Goal: Use online tool/utility: Utilize a website feature to perform a specific function

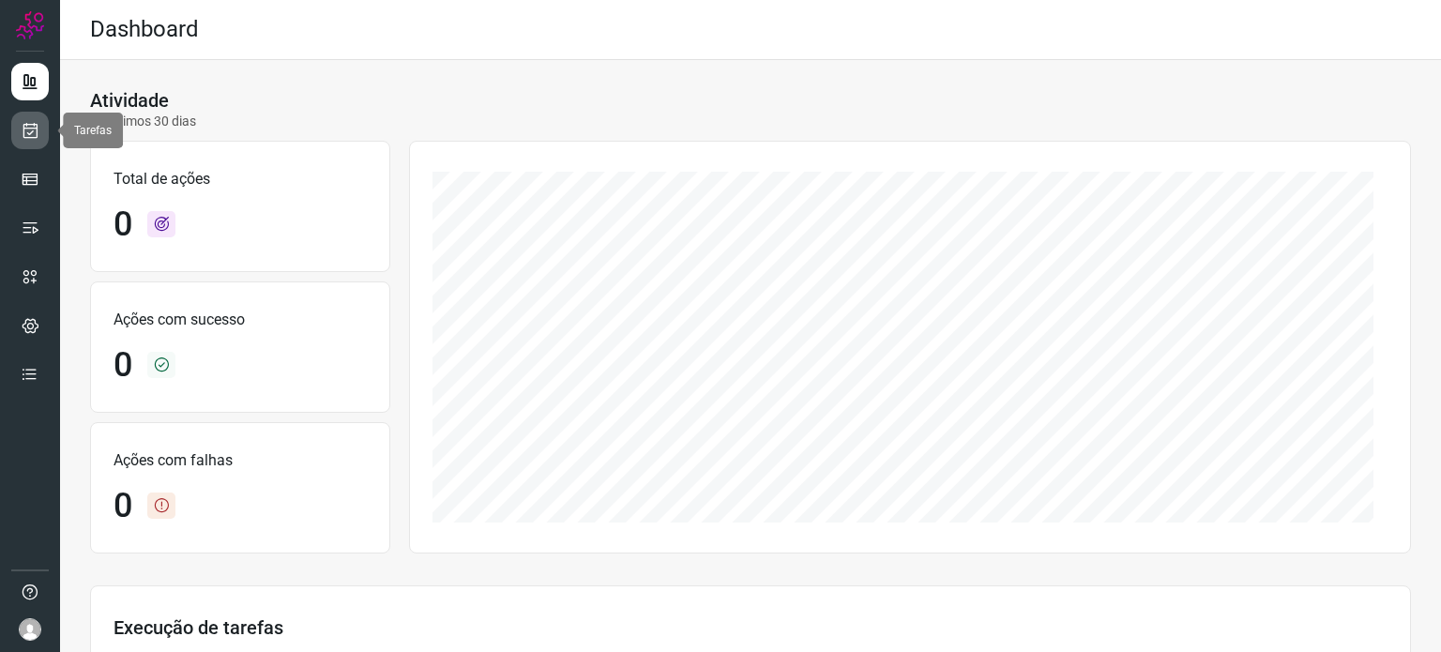
click at [31, 131] on icon at bounding box center [31, 130] width 20 height 19
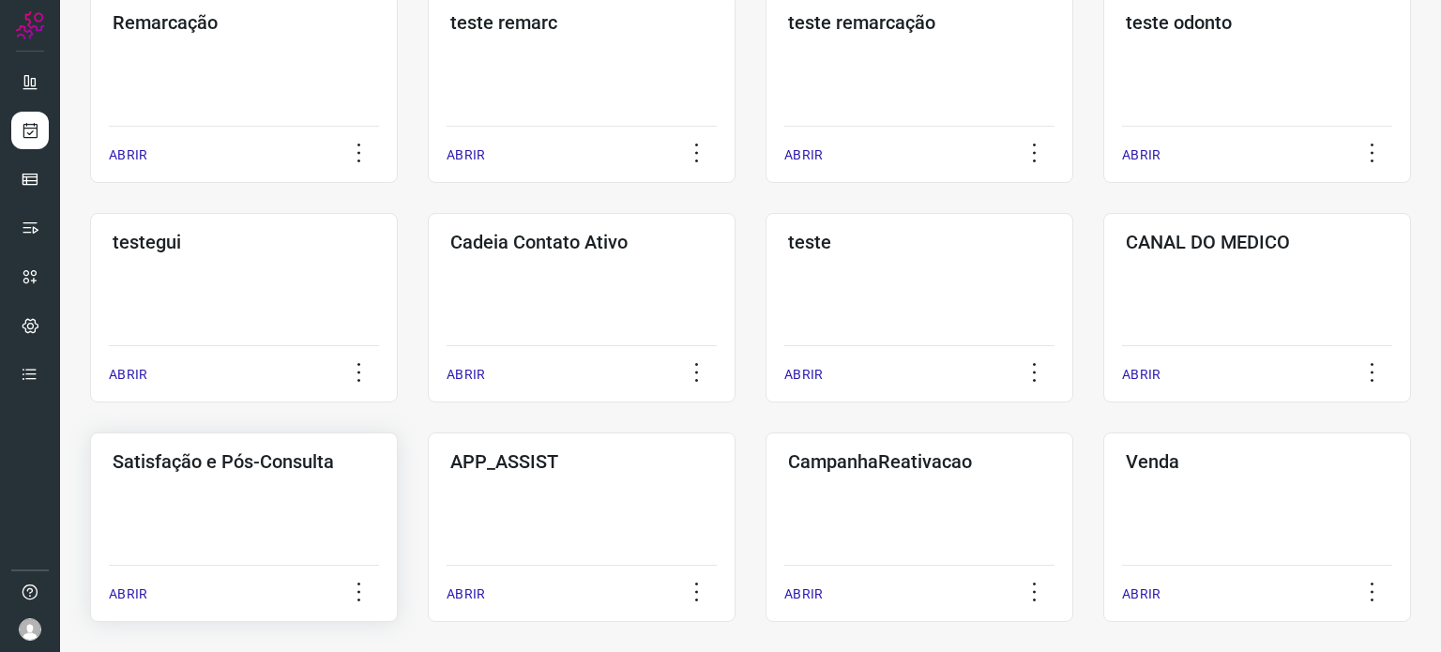
click at [265, 491] on div "Satisfação e Pós-Consulta ABRIR" at bounding box center [244, 526] width 308 height 189
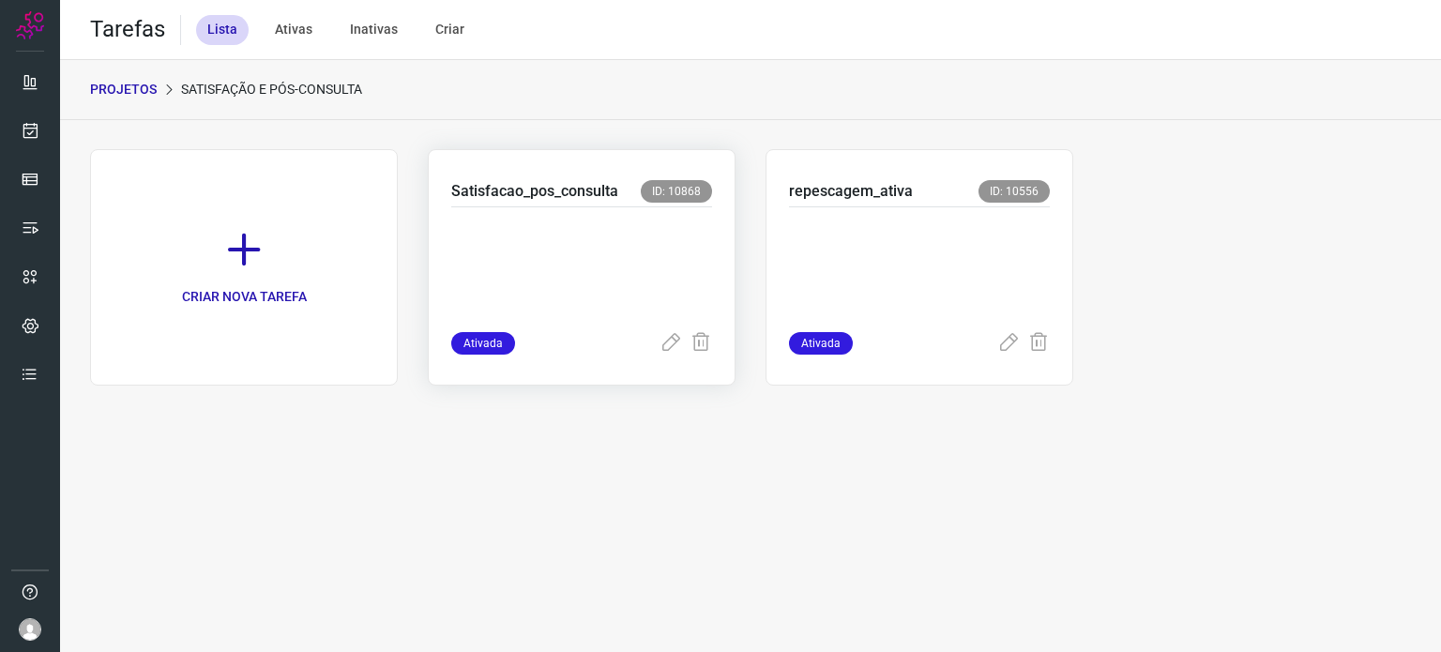
click at [596, 266] on p at bounding box center [581, 266] width 261 height 94
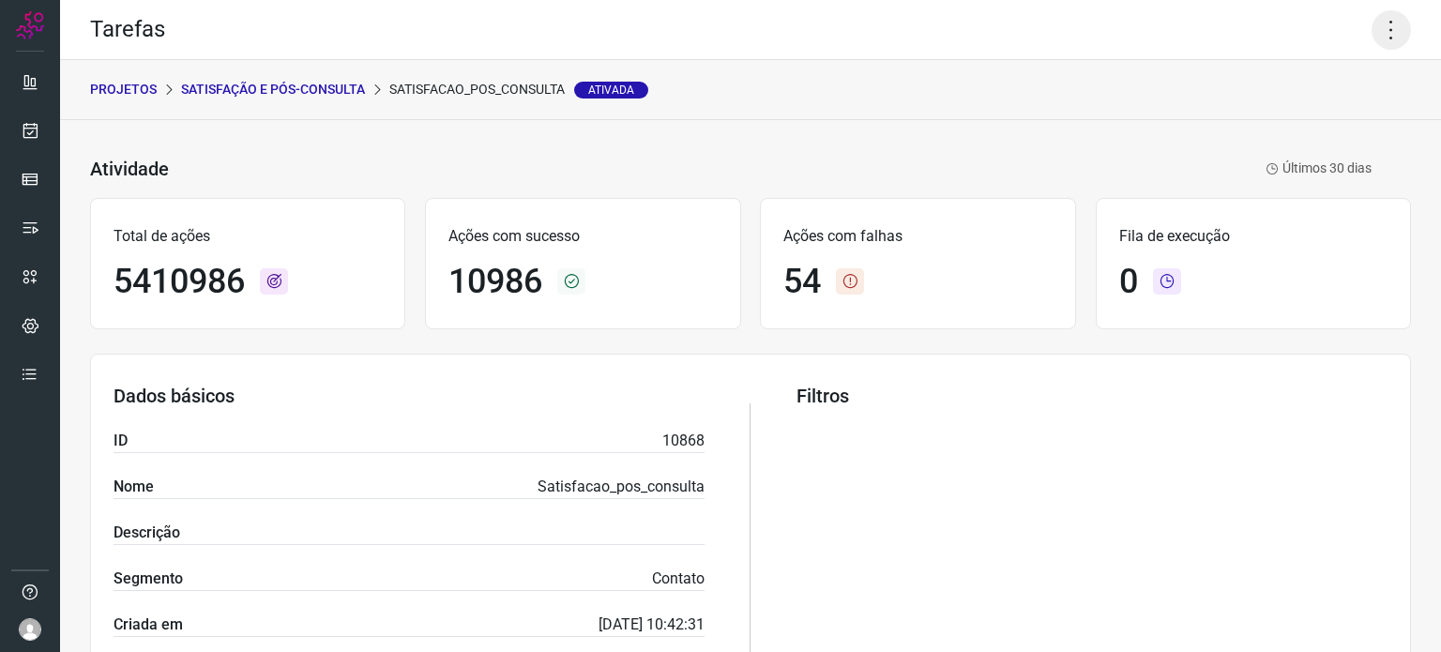
click at [1378, 34] on icon at bounding box center [1390, 29] width 39 height 39
click at [1321, 118] on li "Executar" at bounding box center [1310, 123] width 171 height 30
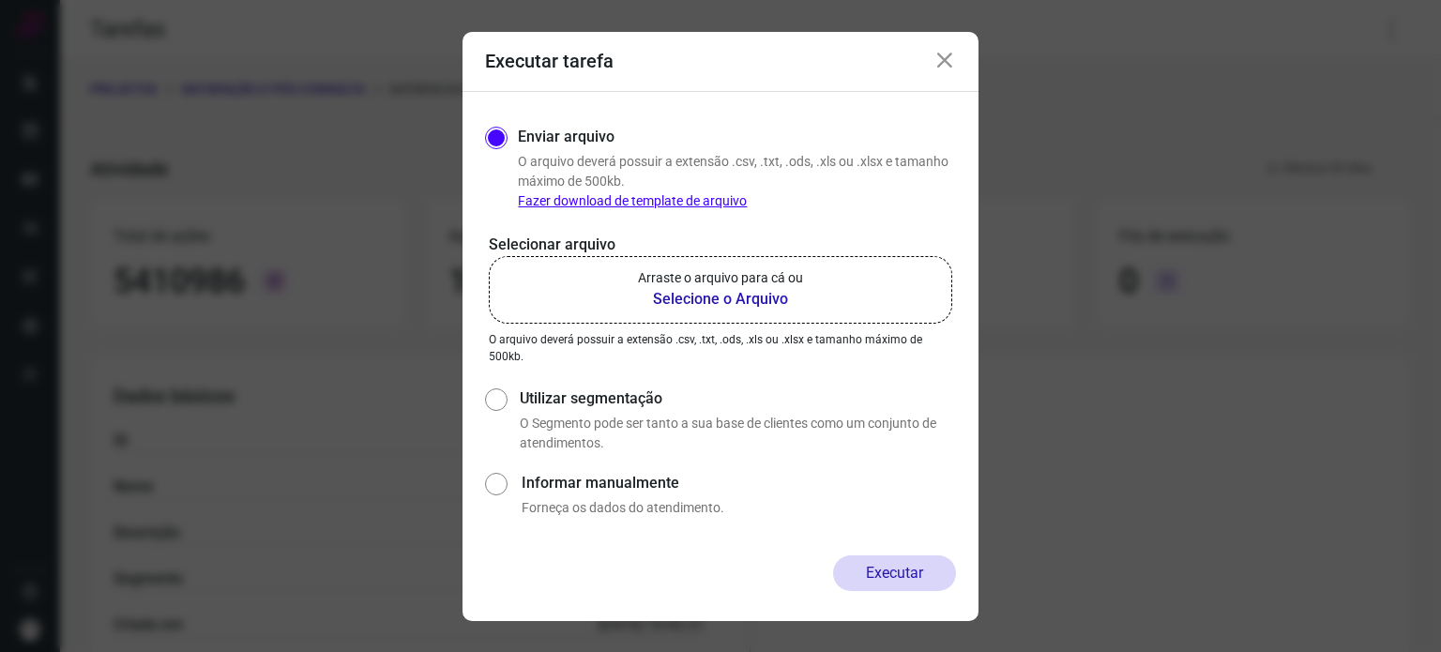
click at [703, 272] on p "Arraste o arquivo para cá ou" at bounding box center [720, 278] width 165 height 20
click at [0, 0] on input "Arraste o arquivo para cá ou Selecione o Arquivo" at bounding box center [0, 0] width 0 height 0
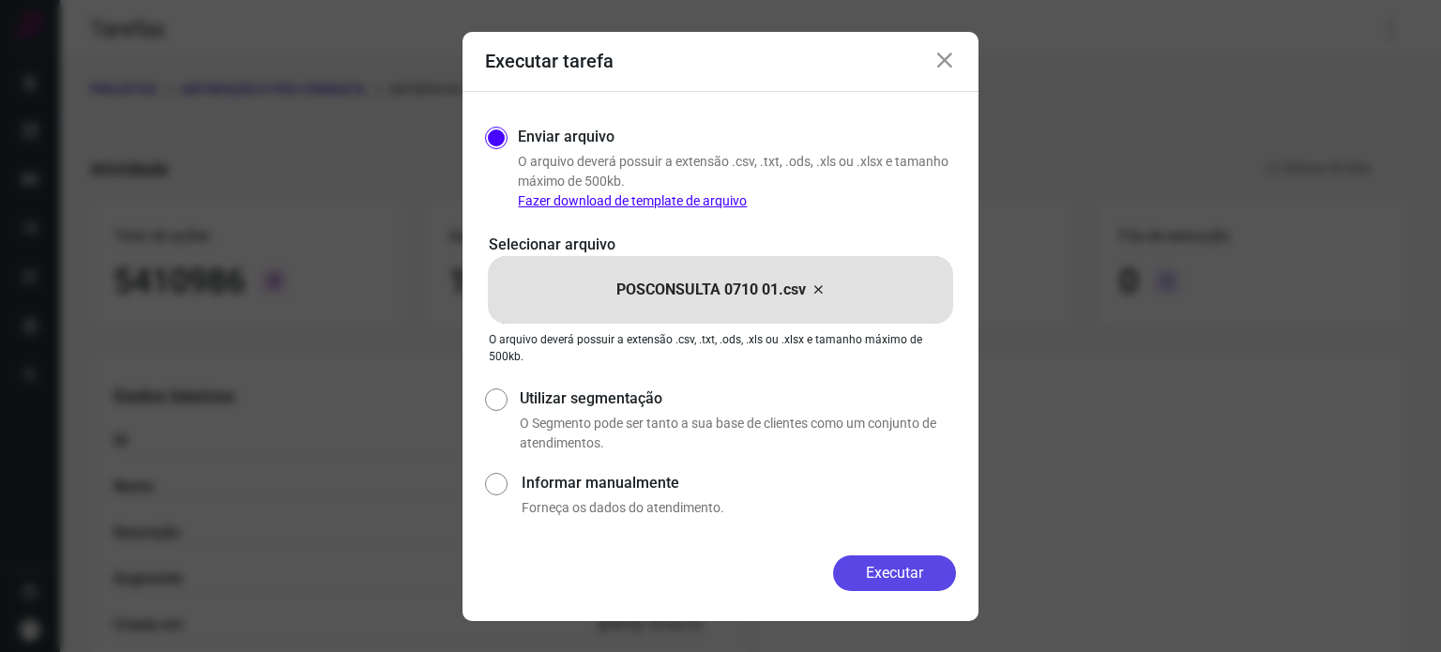
click at [882, 565] on button "Executar" at bounding box center [894, 573] width 123 height 36
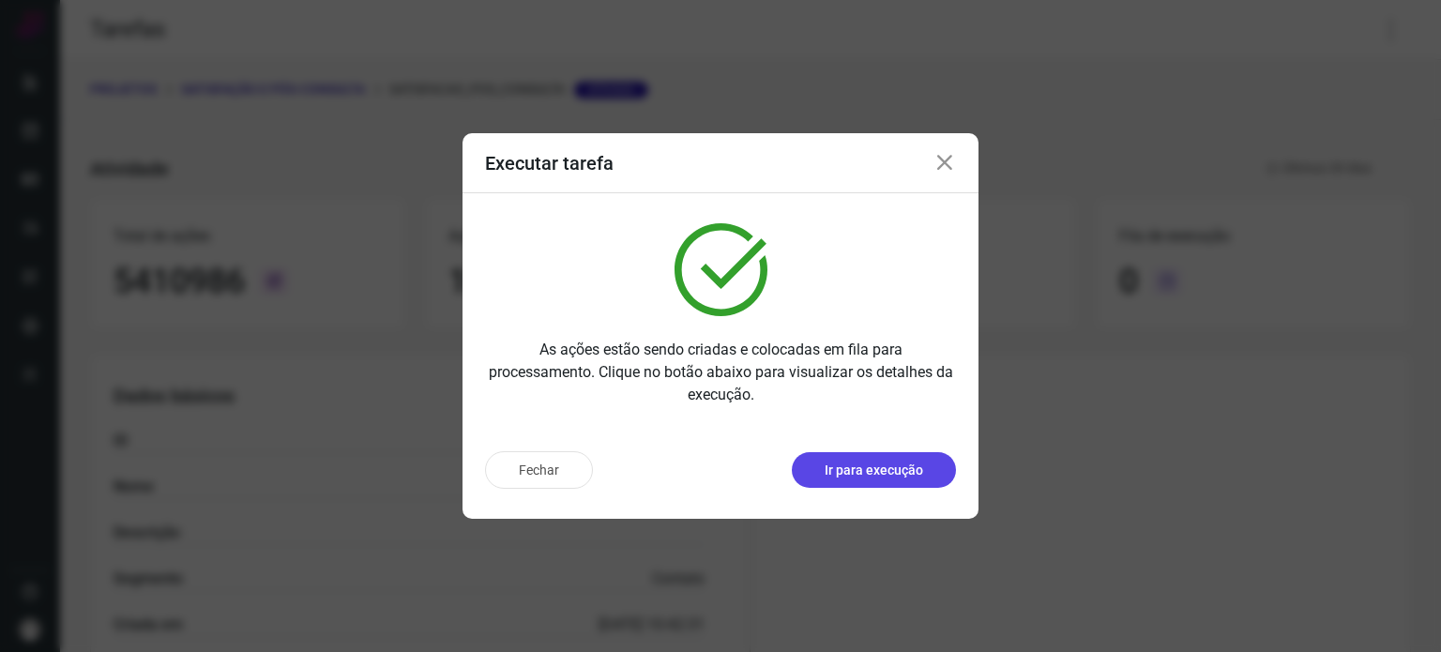
click at [893, 480] on button "Ir para execução" at bounding box center [874, 470] width 164 height 36
